Goal: Check status: Check status

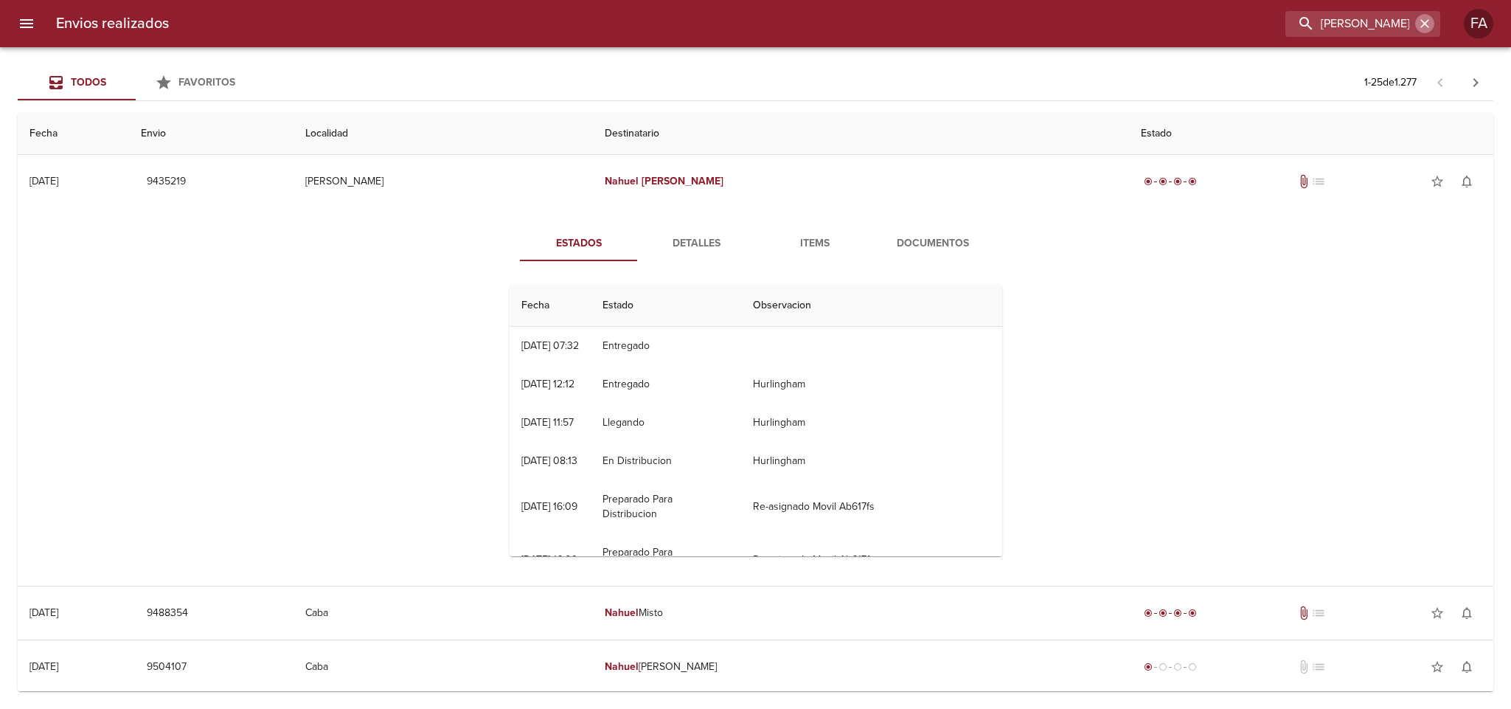
click at [1421, 20] on icon "button" at bounding box center [1424, 23] width 9 height 9
click at [1385, 25] on input "buscar" at bounding box center [1320, 24] width 189 height 26
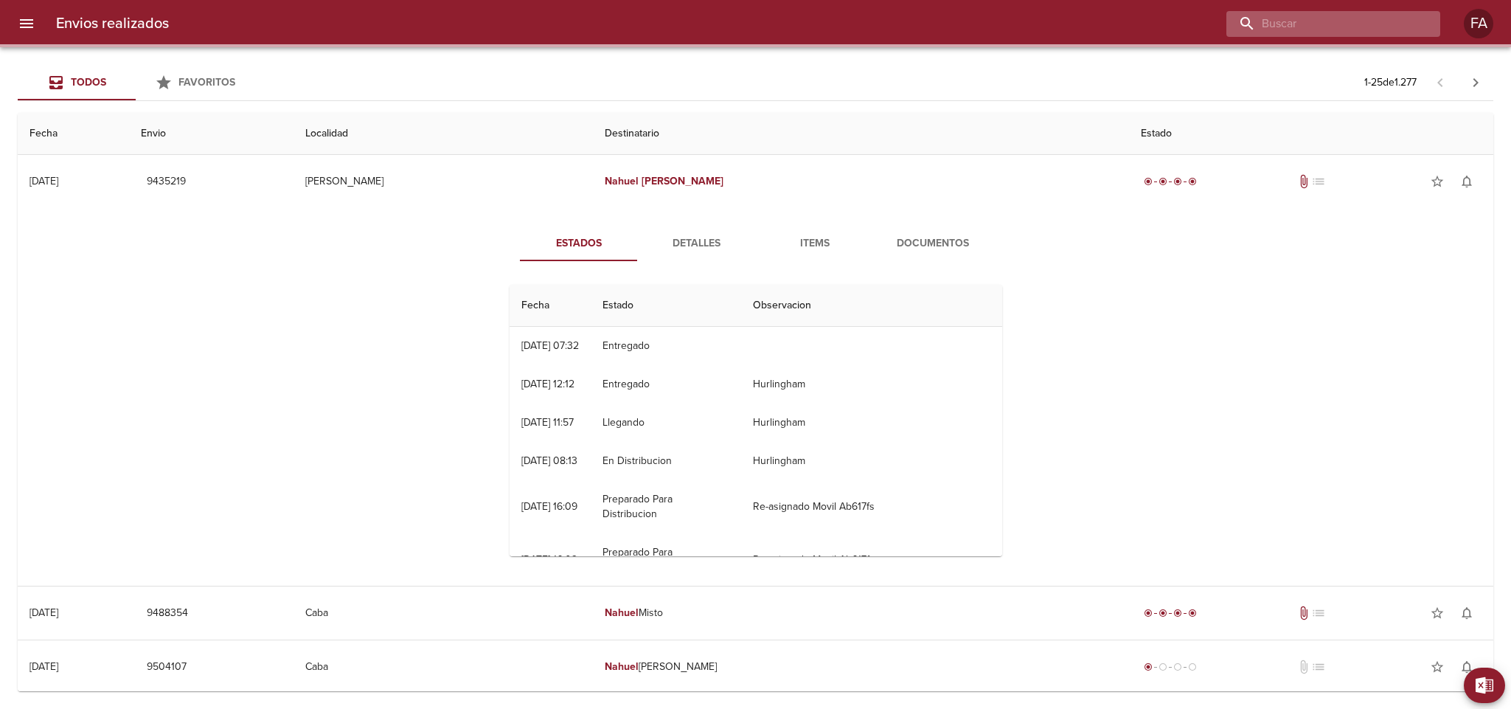
paste input "9424191"
type input "9424191"
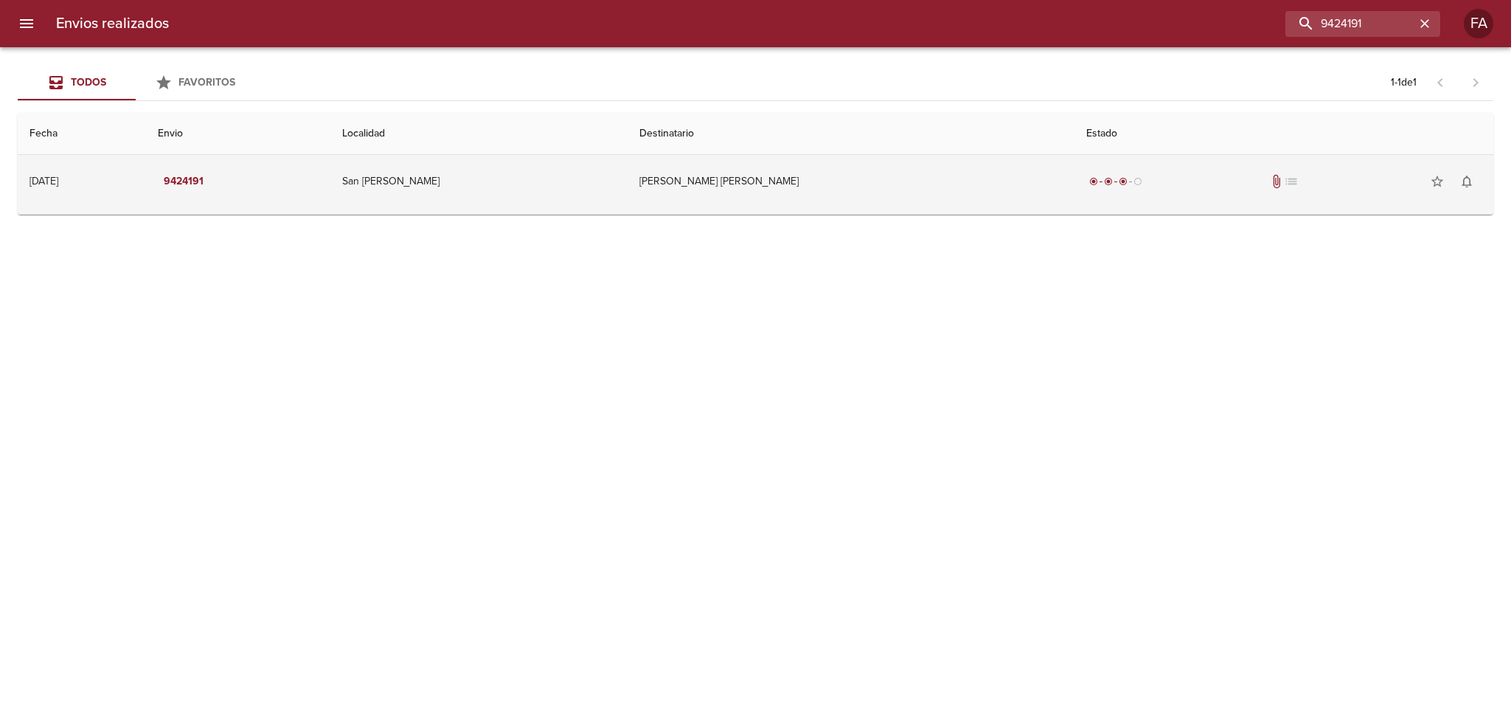
click at [918, 173] on td "[PERSON_NAME] [PERSON_NAME]" at bounding box center [850, 181] width 447 height 53
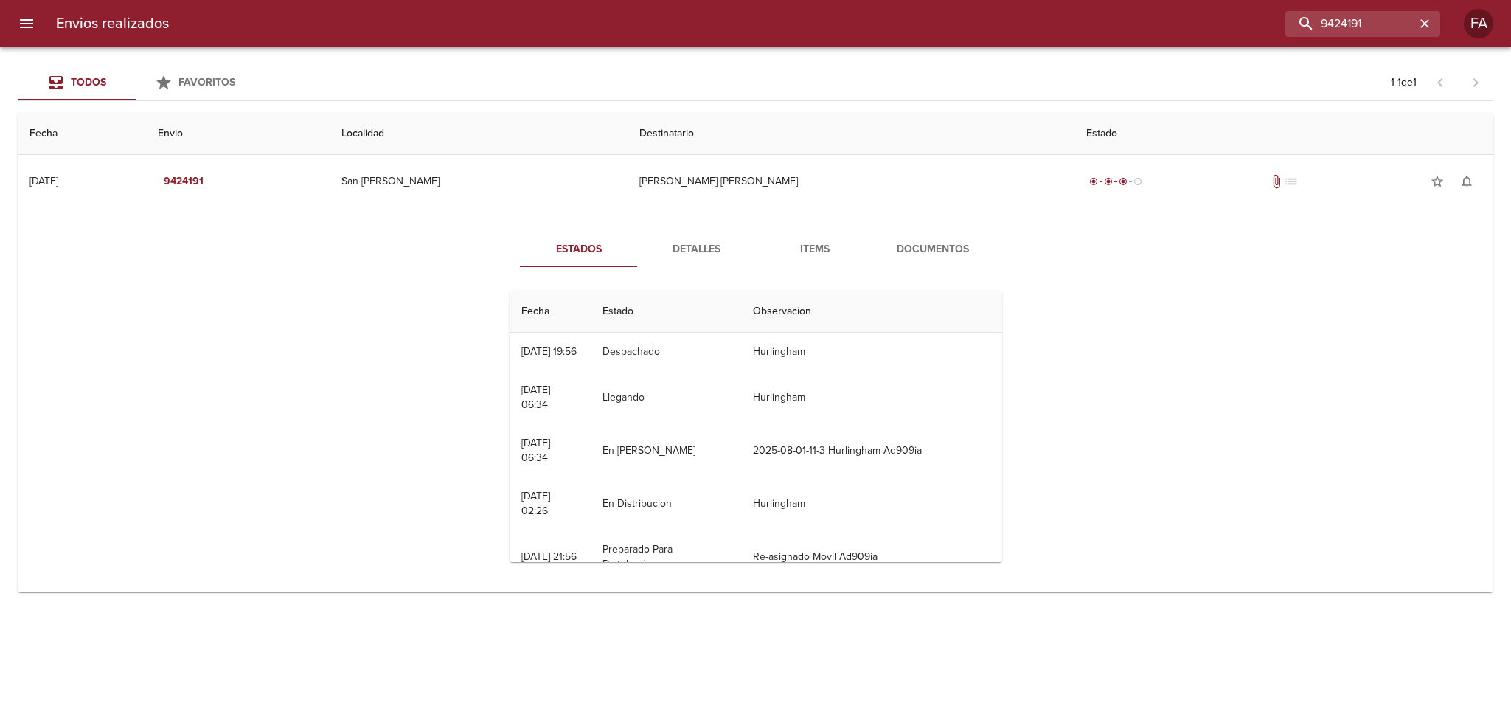
click at [710, 237] on button "Detalles" at bounding box center [697, 249] width 118 height 35
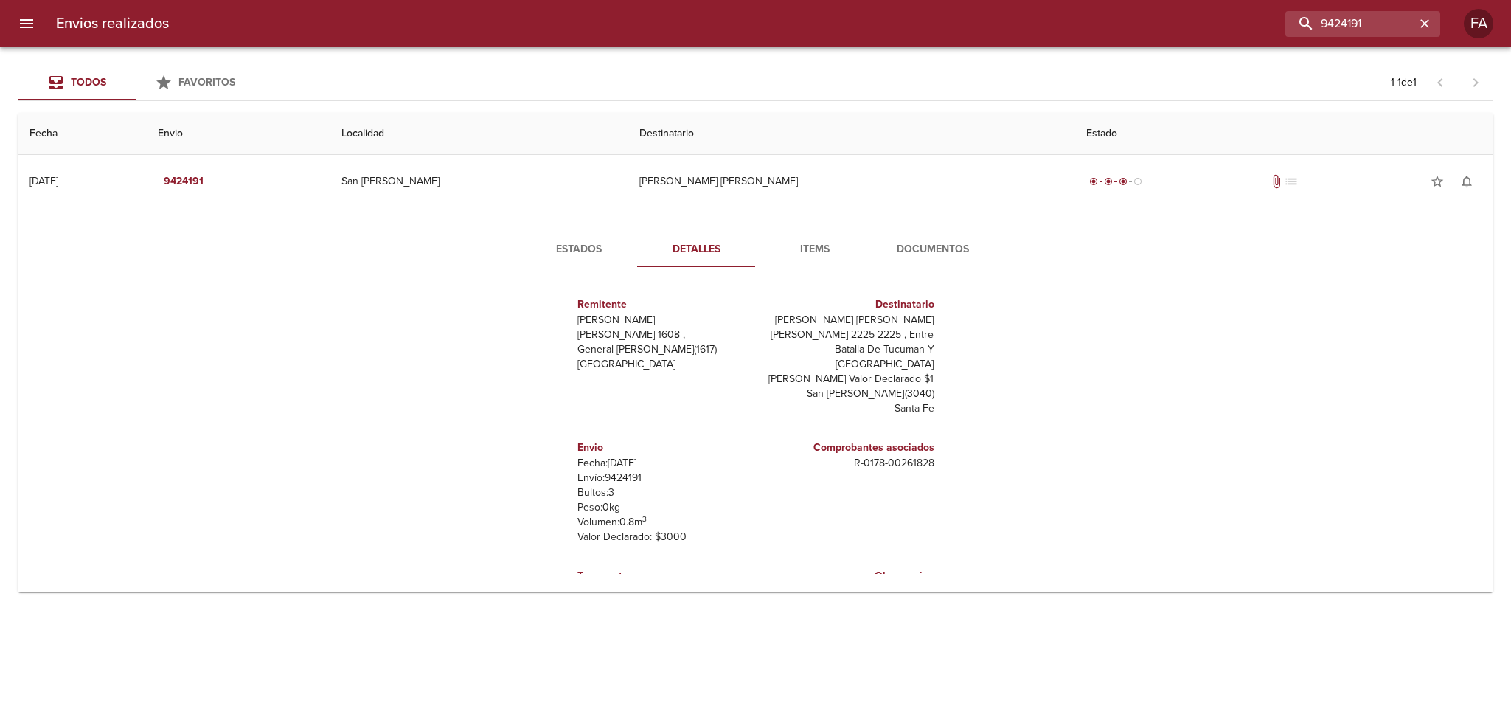
click at [625, 470] on p "Envío: 9424191" at bounding box center [663, 477] width 173 height 15
copy p "9424191"
